Goal: Task Accomplishment & Management: Use online tool/utility

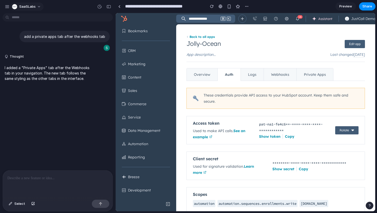
click at [16, 5] on div "button" at bounding box center [14, 6] width 5 height 5
click at [31, 7] on div "Settings Invite members Change theme Sign out" at bounding box center [188, 106] width 377 height 213
click at [118, 6] on div at bounding box center [119, 6] width 2 height 3
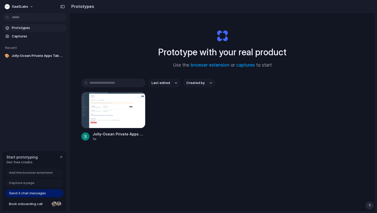
click at [35, 30] on span "Prototypes" at bounding box center [38, 27] width 53 height 5
click at [35, 35] on span "Captures" at bounding box center [38, 36] width 53 height 5
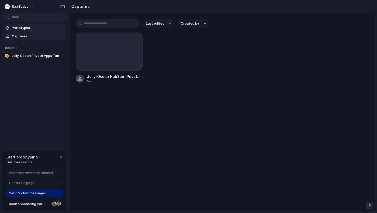
click at [38, 31] on link "Prototypes" at bounding box center [35, 28] width 64 height 8
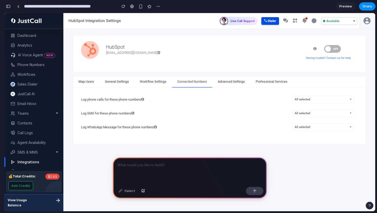
click at [133, 168] on div at bounding box center [190, 171] width 154 height 27
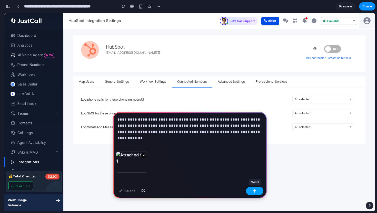
click at [251, 189] on button "button" at bounding box center [254, 191] width 17 height 8
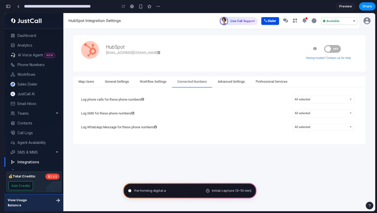
scroll to position [9, 0]
